Goal: Check status: Check status

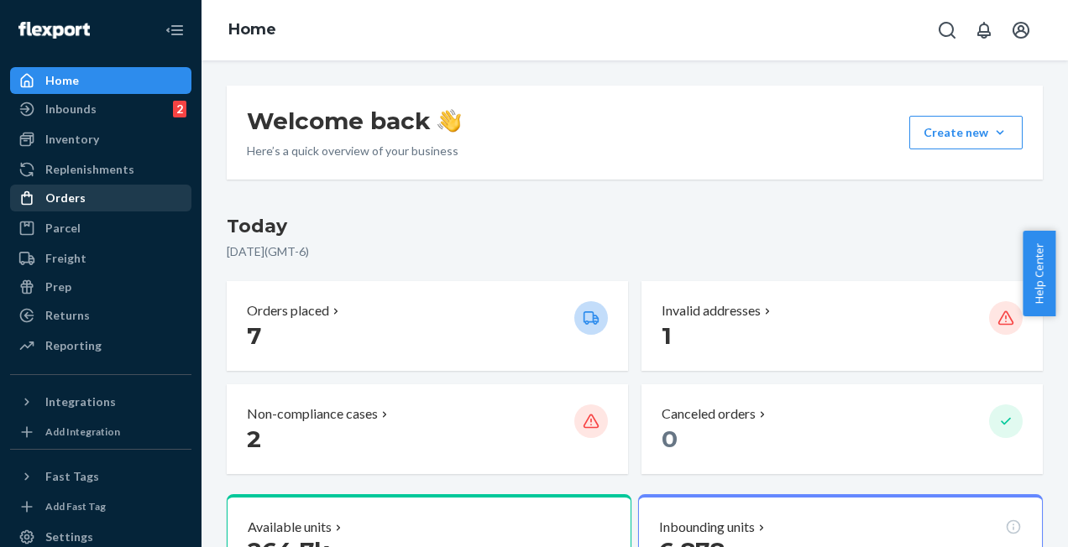
click at [64, 198] on div "Orders" at bounding box center [65, 198] width 40 height 17
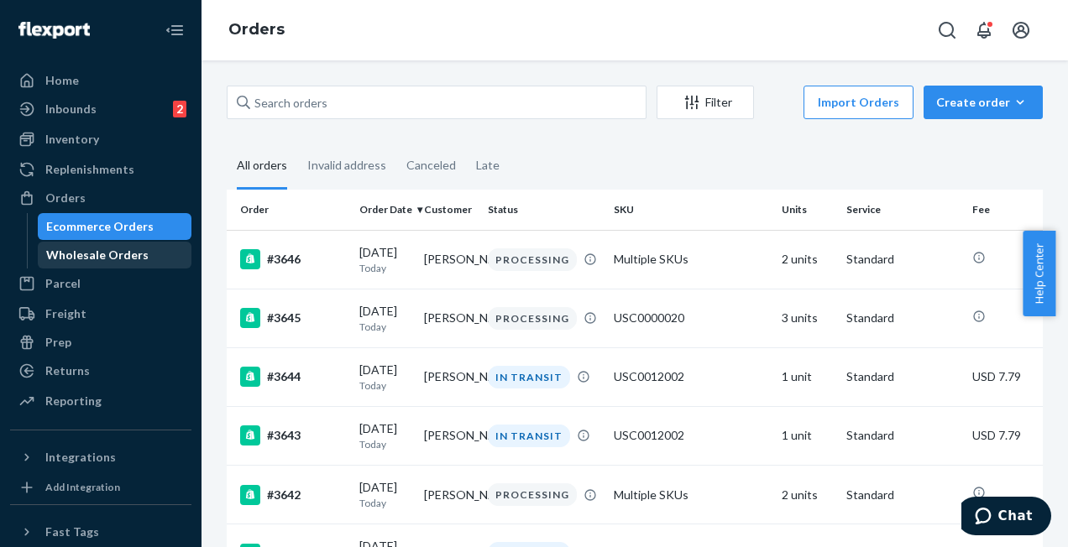
click at [109, 259] on div "Wholesale Orders" at bounding box center [97, 255] width 102 height 17
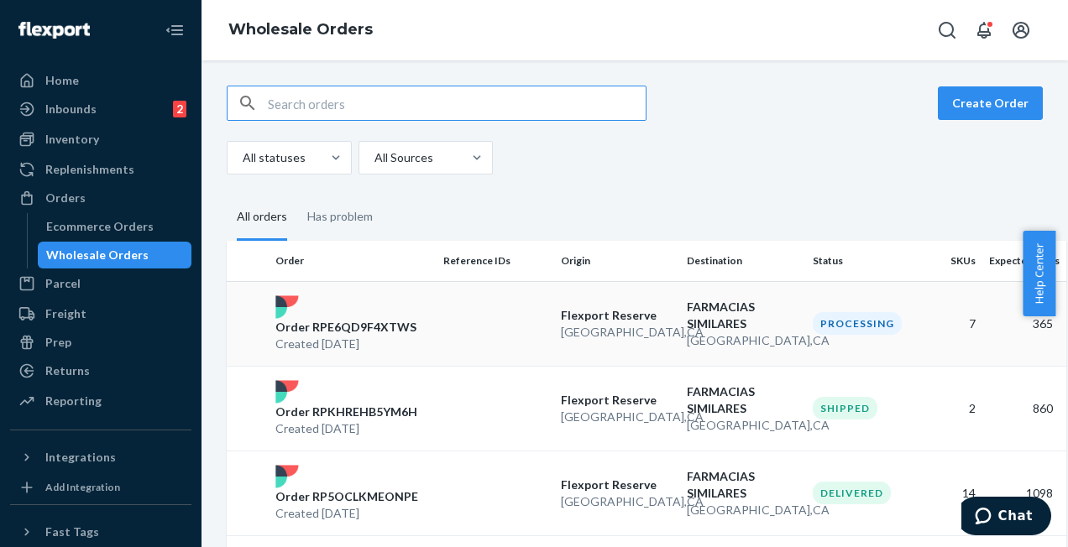
click at [333, 326] on p "Order RPE6QD9F4XTWS" at bounding box center [345, 327] width 141 height 17
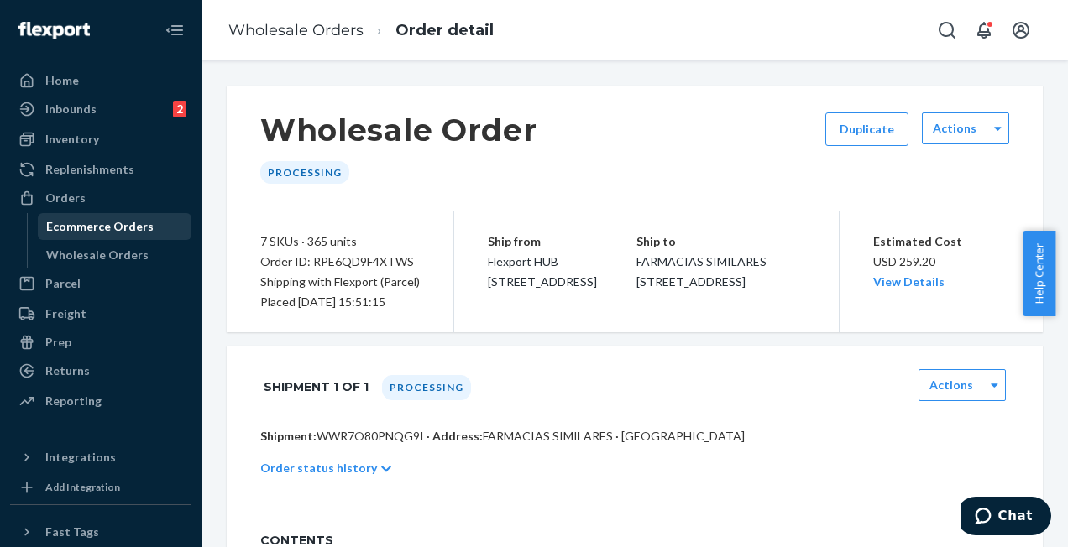
click at [69, 221] on div "Ecommerce Orders" at bounding box center [99, 226] width 107 height 17
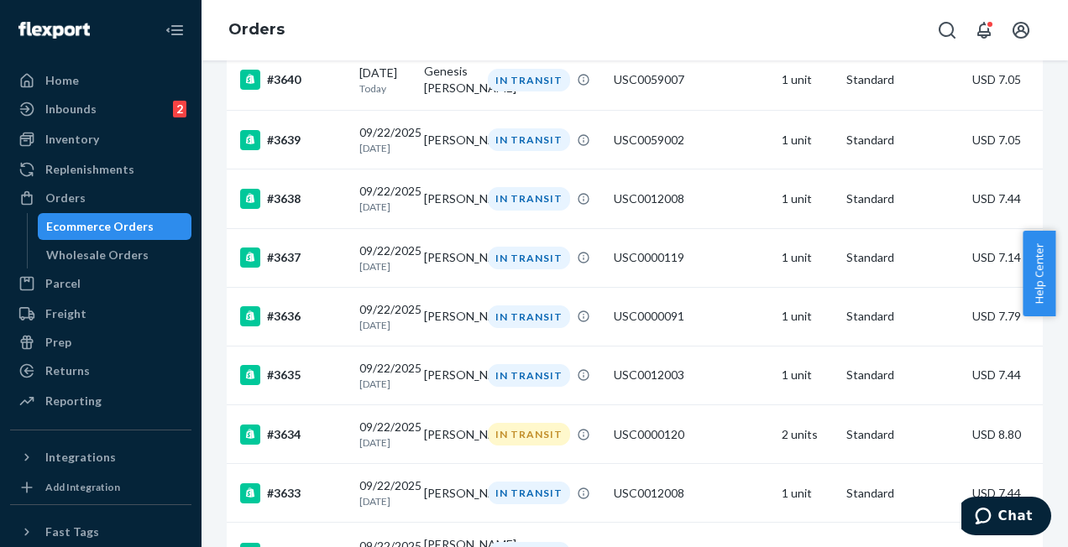
scroll to position [636, 0]
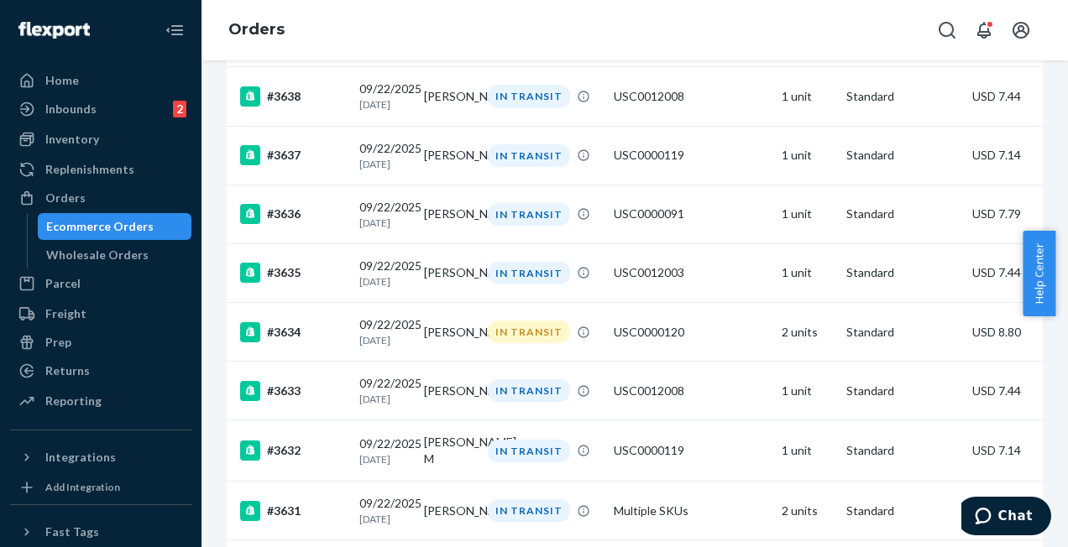
drag, startPoint x: 1061, startPoint y: 283, endPoint x: 1063, endPoint y: 374, distance: 91.5
click at [1055, 374] on body "Home Inbounds 2 Shipping Plans Problems 2 Inventory Products Replenishments Ord…" at bounding box center [534, 273] width 1068 height 547
drag, startPoint x: 1063, startPoint y: 374, endPoint x: 788, endPoint y: 392, distance: 275.1
click at [788, 362] on td "2 units" at bounding box center [807, 332] width 65 height 59
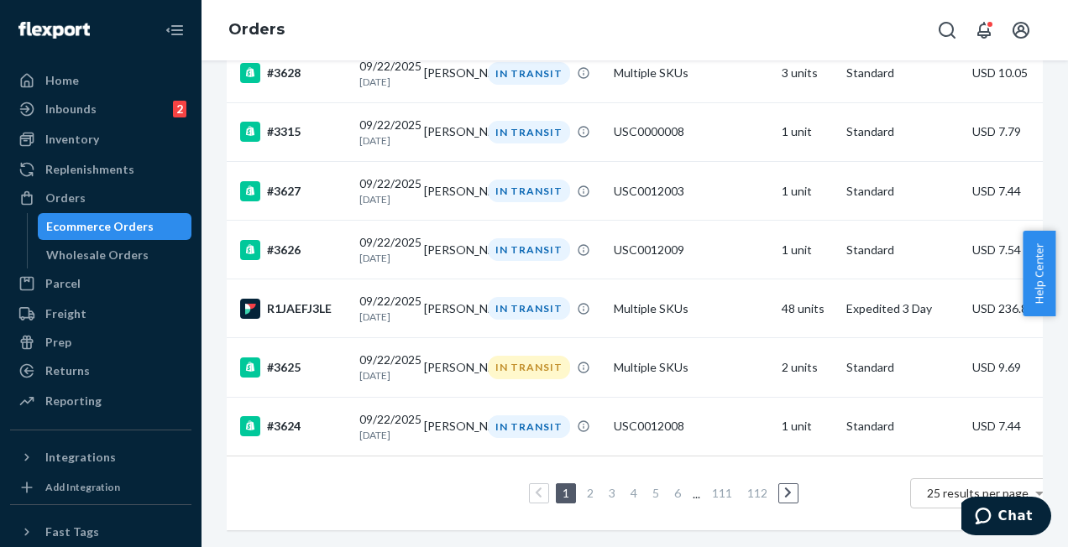
scroll to position [1379, 0]
click at [593, 486] on link "2" at bounding box center [590, 493] width 13 height 14
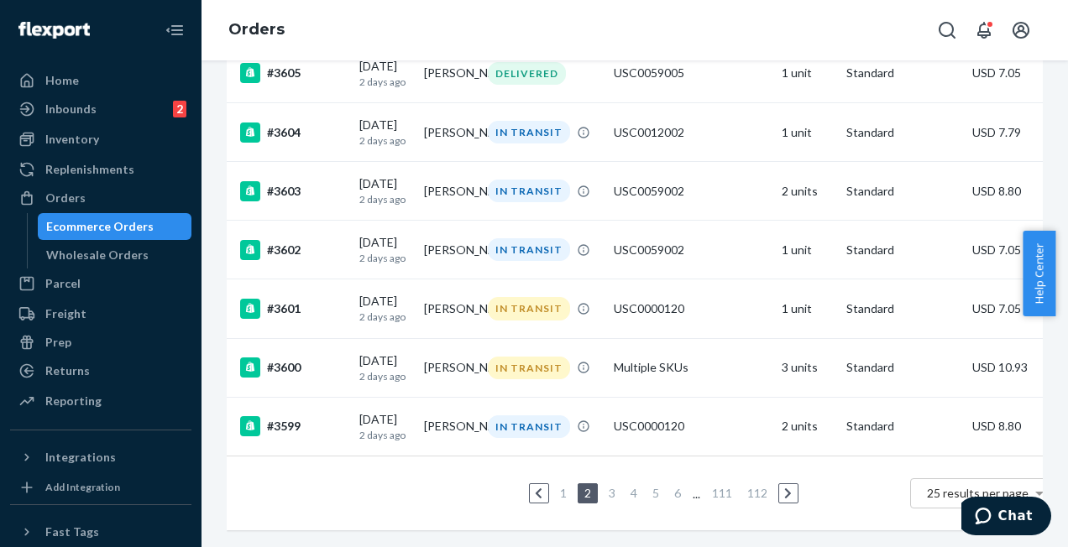
scroll to position [1328, 0]
click at [606, 486] on link "3" at bounding box center [611, 493] width 13 height 14
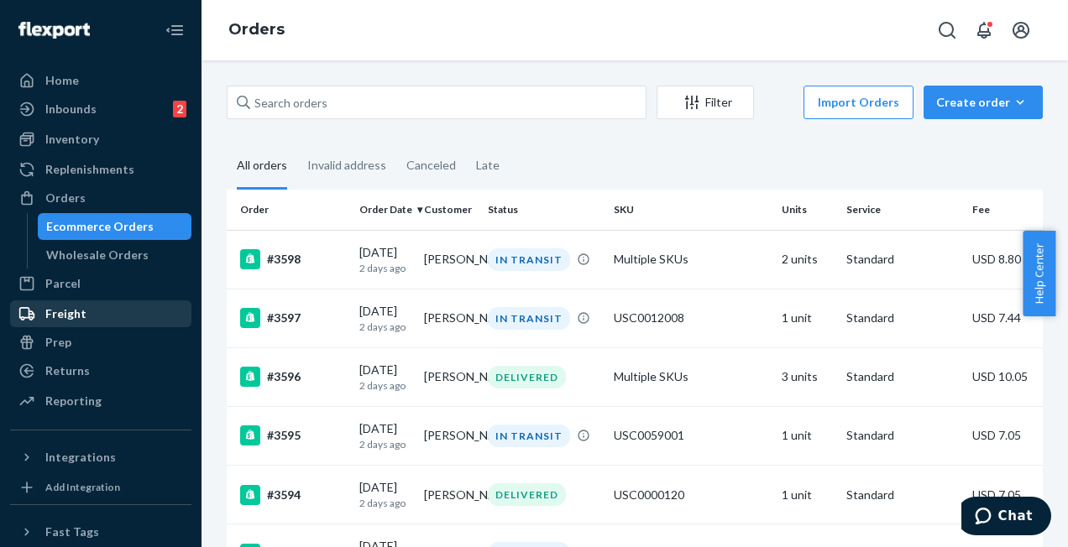
click at [71, 314] on div "Freight" at bounding box center [65, 314] width 41 height 17
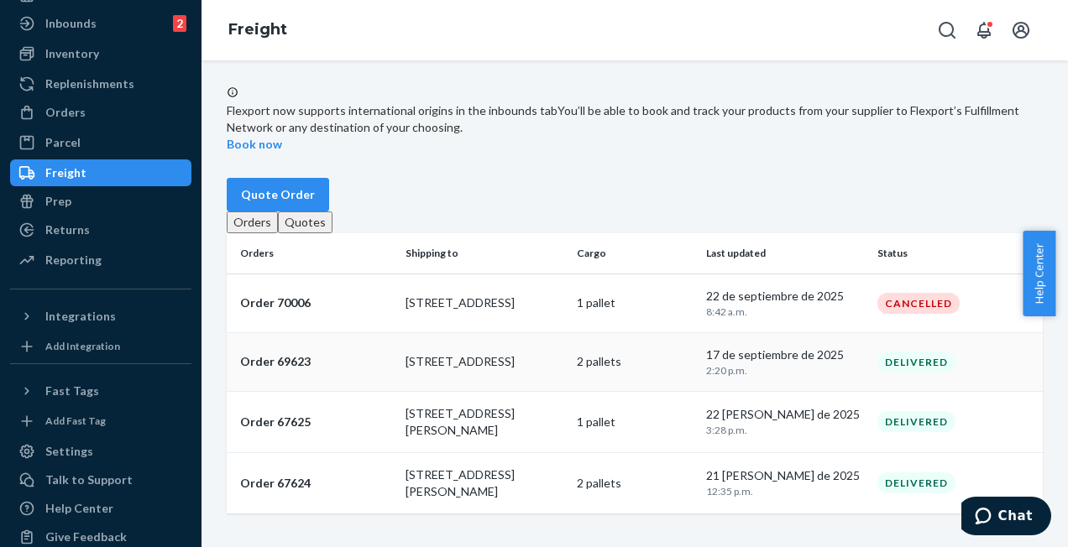
scroll to position [101, 0]
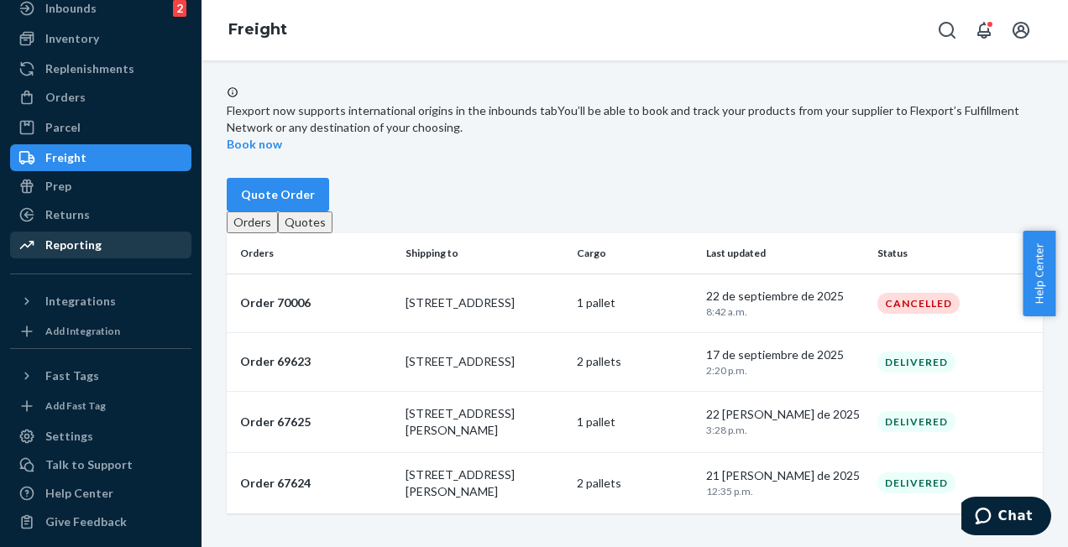
click at [67, 248] on div "Reporting" at bounding box center [73, 245] width 56 height 17
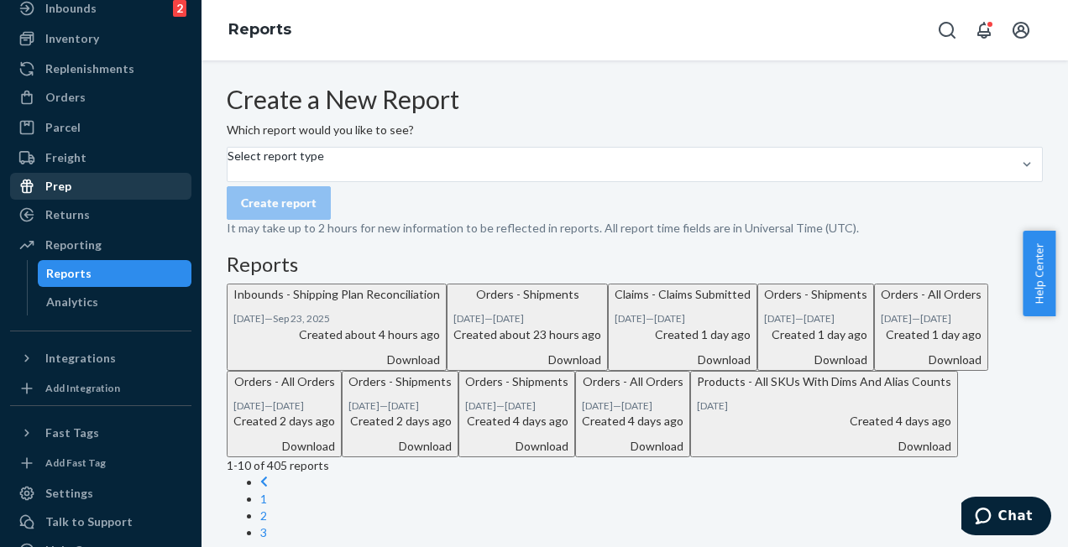
click at [64, 181] on div "Prep" at bounding box center [58, 186] width 26 height 17
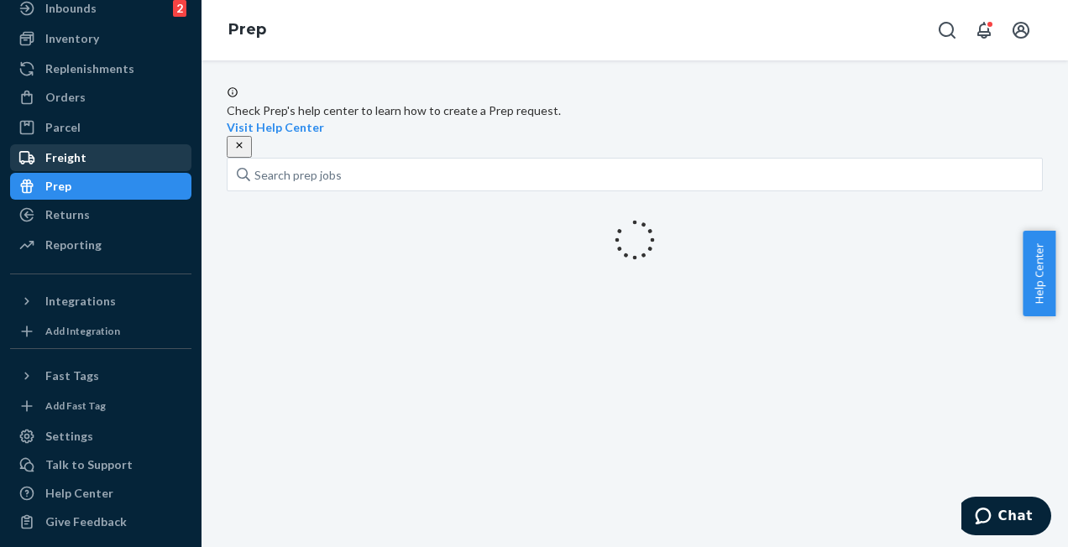
click at [67, 161] on div "Freight" at bounding box center [65, 157] width 41 height 17
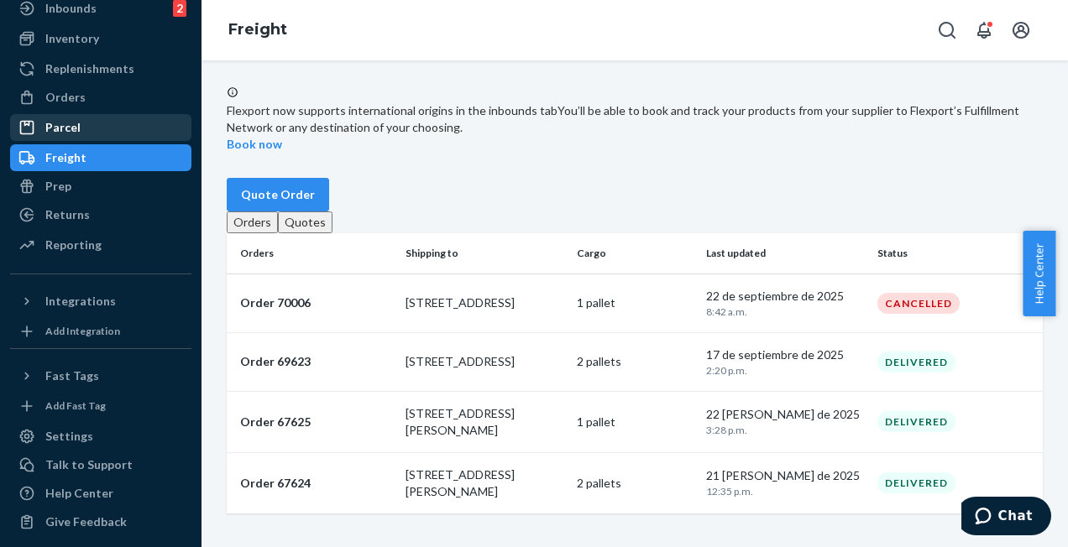
click at [71, 127] on div "Parcel" at bounding box center [62, 127] width 35 height 17
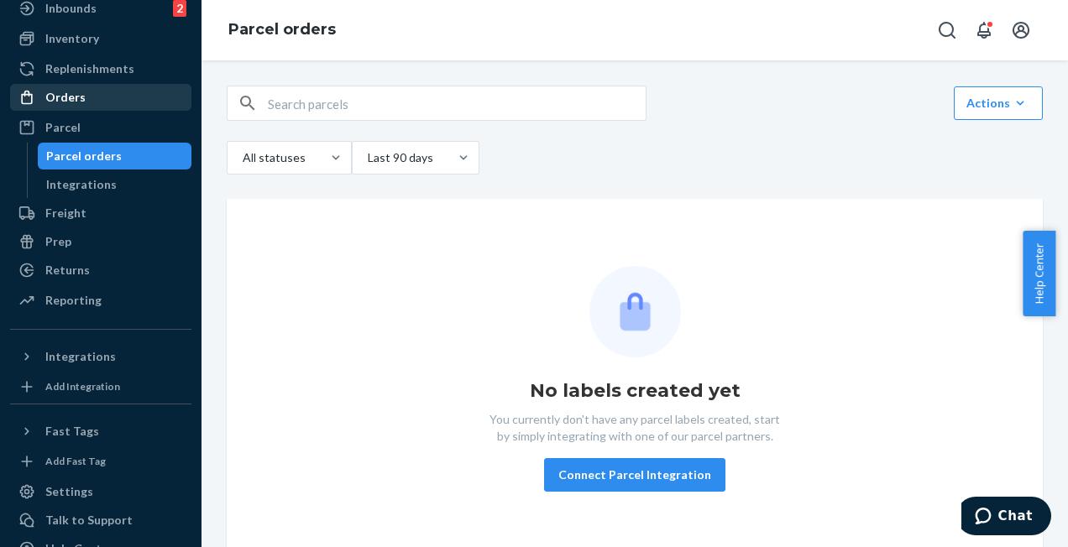
click at [64, 93] on div "Orders" at bounding box center [65, 97] width 40 height 17
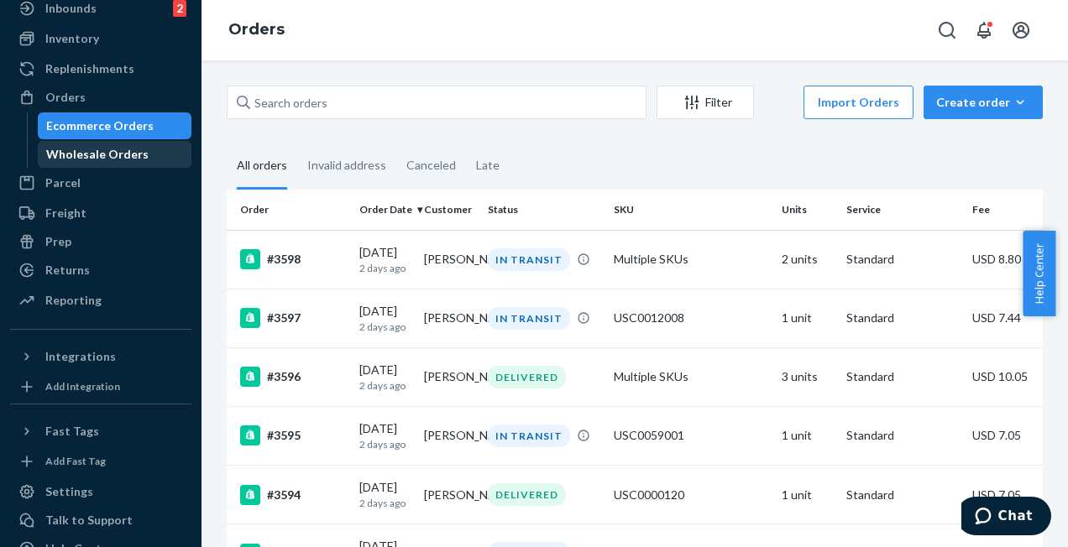
click at [96, 155] on div "Wholesale Orders" at bounding box center [97, 154] width 102 height 17
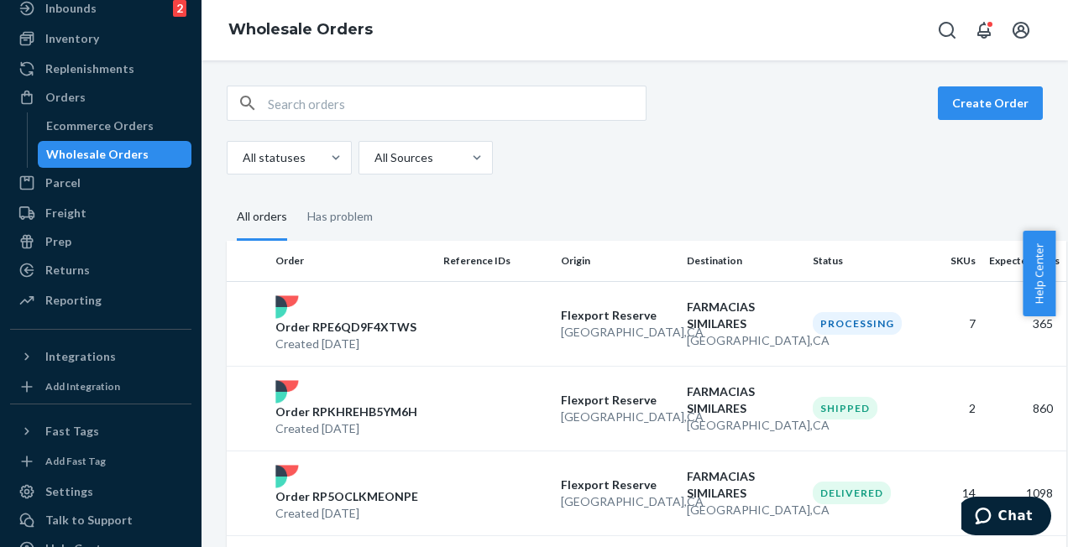
click at [319, 326] on p "Order RPE6QD9F4XTWS" at bounding box center [345, 327] width 141 height 17
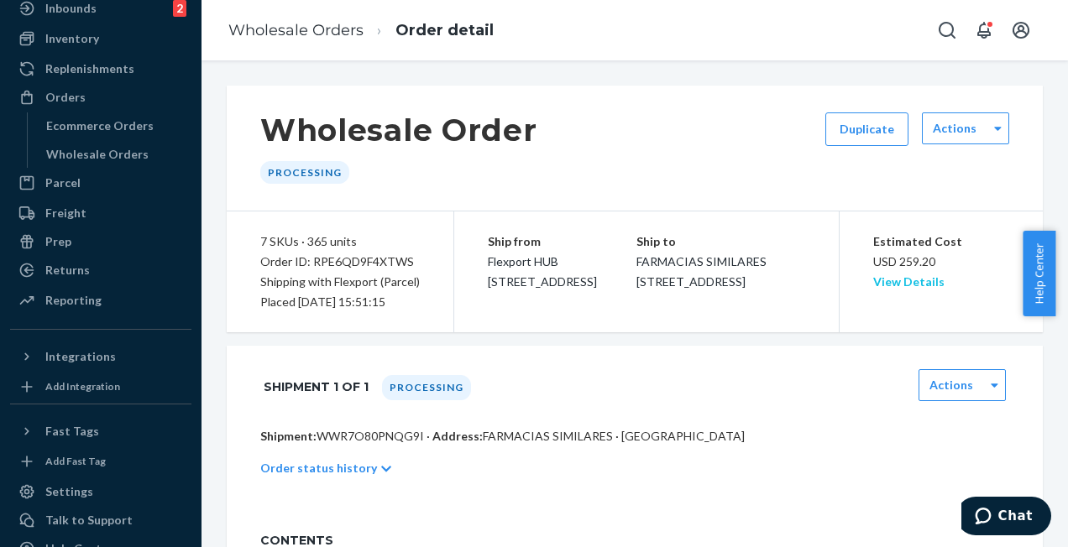
click at [886, 285] on link "View Details" at bounding box center [908, 282] width 71 height 14
click at [114, 123] on div "Ecommerce Orders" at bounding box center [99, 126] width 107 height 17
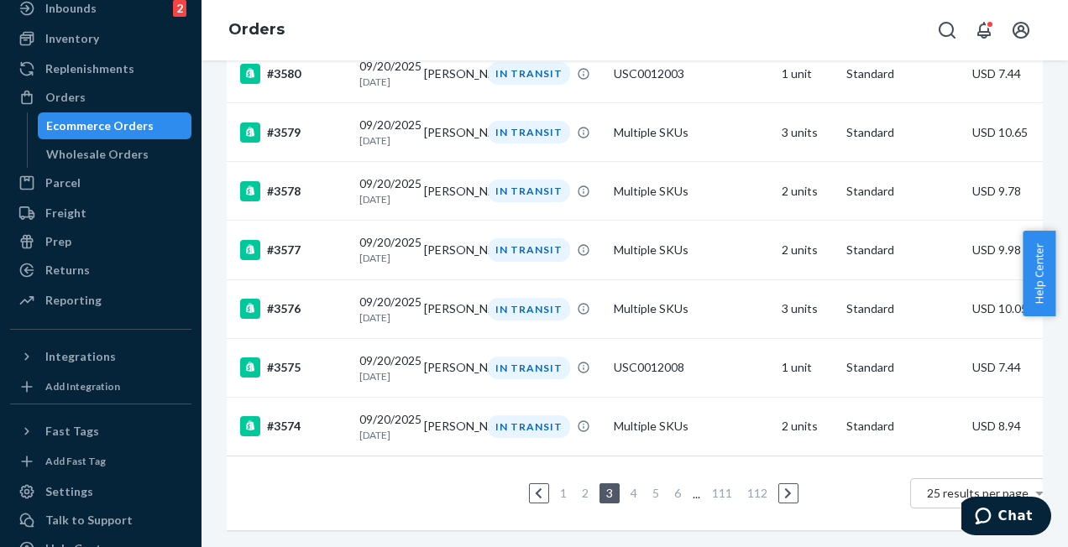
scroll to position [1312, 0]
click at [635, 486] on link "4" at bounding box center [633, 493] width 13 height 14
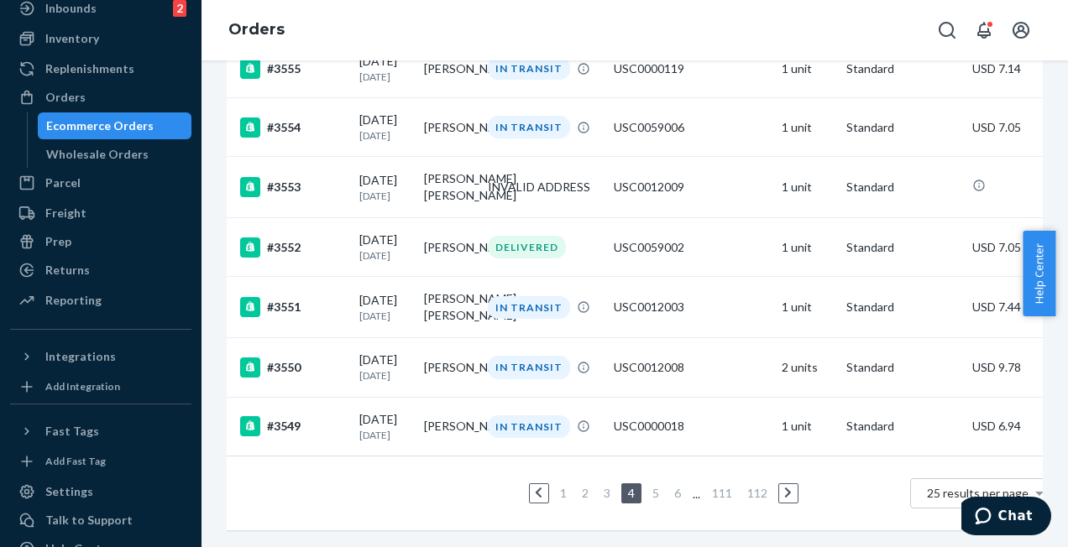
scroll to position [1348, 0]
click at [654, 486] on link "5" at bounding box center [655, 493] width 13 height 14
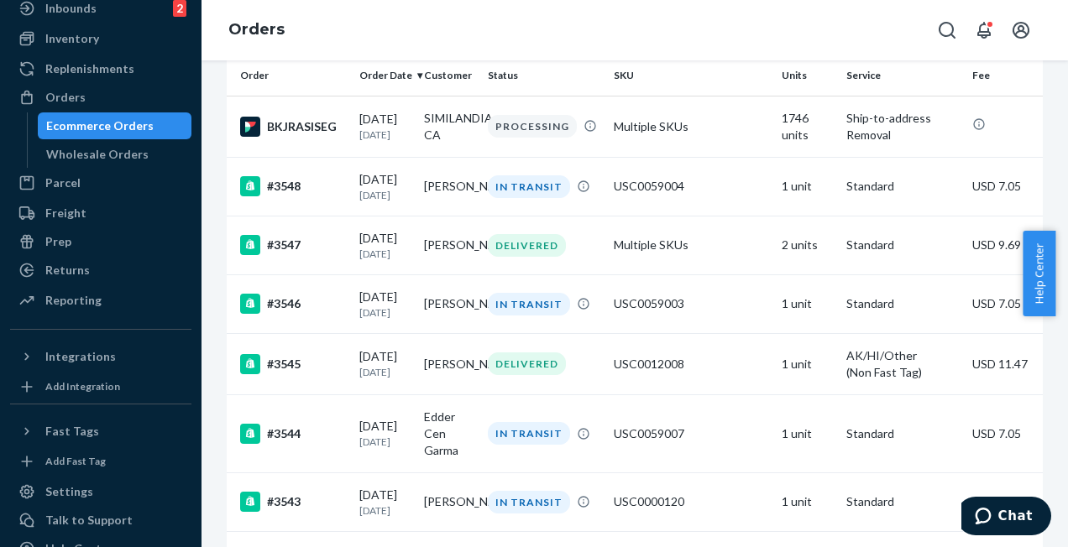
scroll to position [101, 0]
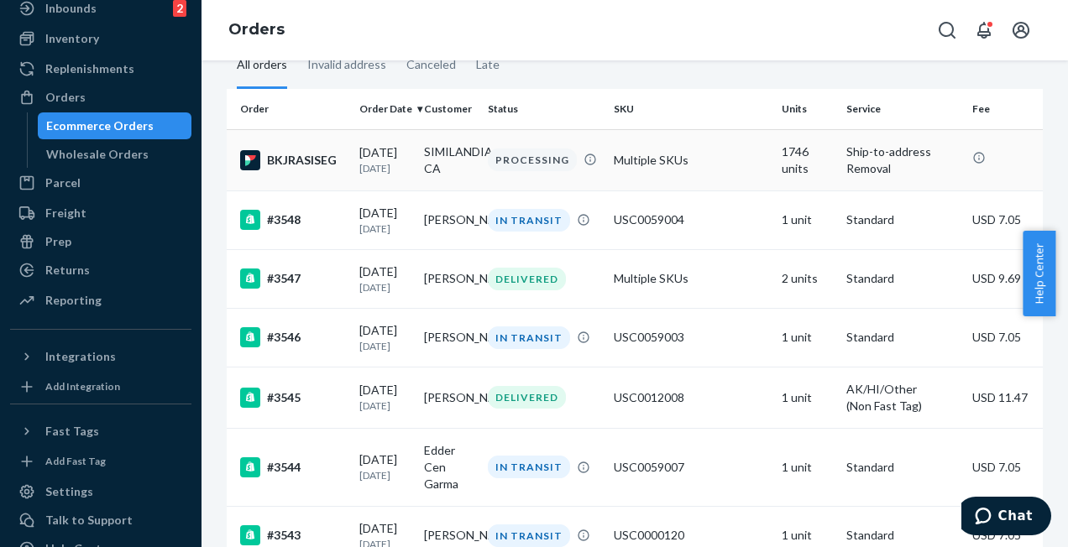
click at [339, 163] on div "BKJRASISEG" at bounding box center [293, 160] width 106 height 20
